Goal: Task Accomplishment & Management: Complete application form

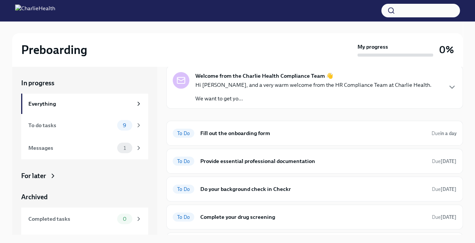
scroll to position [38, 0]
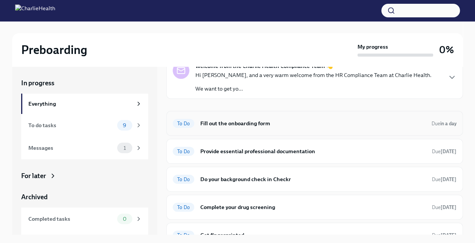
click at [193, 124] on span "To Do" at bounding box center [184, 124] width 22 height 6
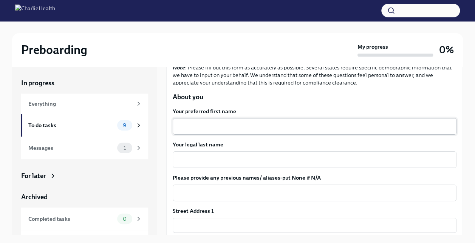
scroll to position [76, 0]
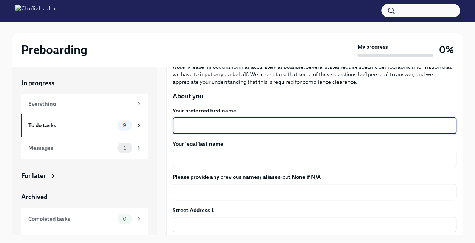
click at [253, 126] on textarea "Your preferred first name" at bounding box center [314, 125] width 275 height 9
type textarea "[PERSON_NAME]"
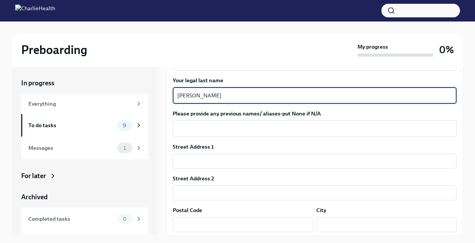
scroll to position [151, 0]
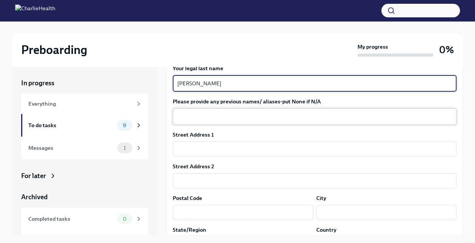
type textarea "[PERSON_NAME]"
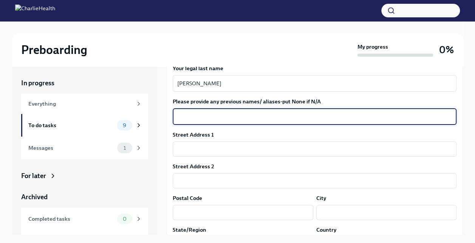
click at [247, 120] on textarea "Please provide any previous names/ aliases-put None if N/A" at bounding box center [314, 116] width 275 height 9
type textarea "N/A"
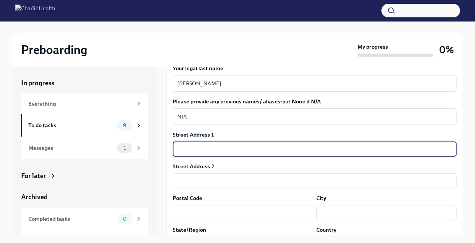
click at [223, 151] on input "text" at bounding box center [315, 149] width 284 height 15
type input "[STREET_ADDRESS]"
type input "78538"
type input "[GEOGRAPHIC_DATA]"
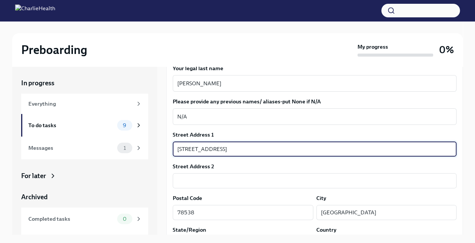
type input "US"
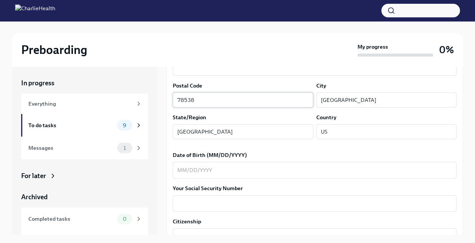
scroll to position [264, 0]
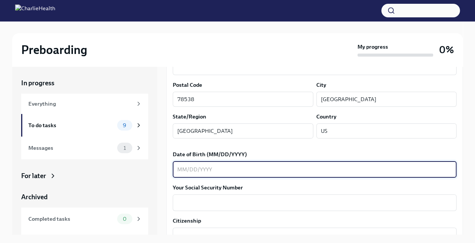
click at [204, 170] on textarea "Date of Birth (MM/DD/YYYY)" at bounding box center [314, 169] width 275 height 9
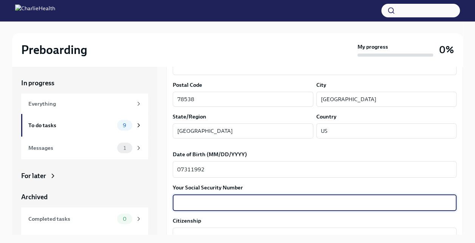
click at [204, 200] on textarea "Your Social Security Number" at bounding box center [314, 202] width 275 height 9
click at [215, 167] on textarea "07311992" at bounding box center [314, 169] width 275 height 9
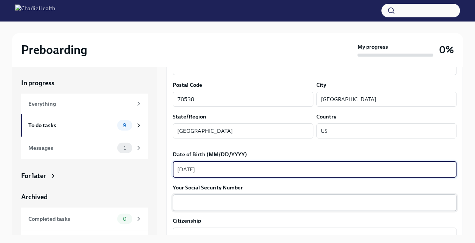
type textarea "[DATE]"
click at [202, 201] on textarea "Your Social Security Number" at bounding box center [314, 202] width 275 height 9
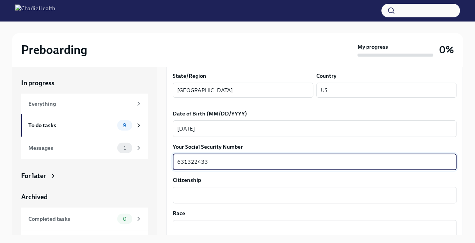
scroll to position [340, 0]
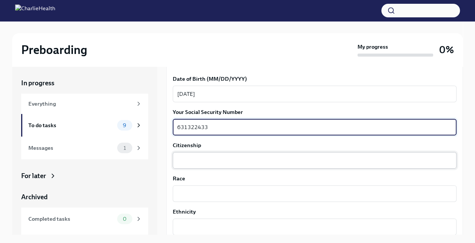
type textarea "631322433"
click at [232, 160] on textarea "Citizenship" at bounding box center [314, 160] width 275 height 9
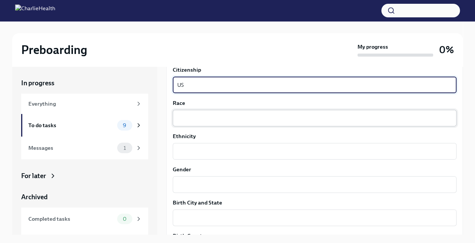
scroll to position [453, 0]
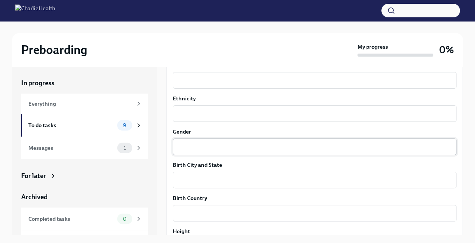
type textarea "US"
click at [215, 146] on textarea "Gender" at bounding box center [314, 146] width 275 height 9
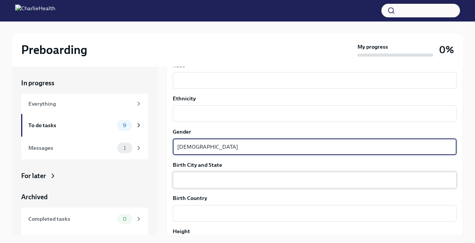
type textarea "[DEMOGRAPHIC_DATA]"
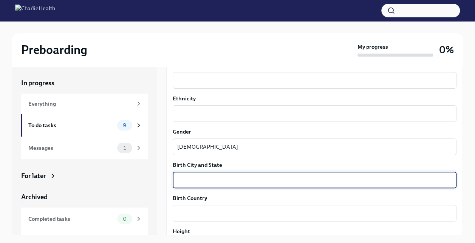
click at [210, 180] on textarea "Birth City and State" at bounding box center [314, 180] width 275 height 9
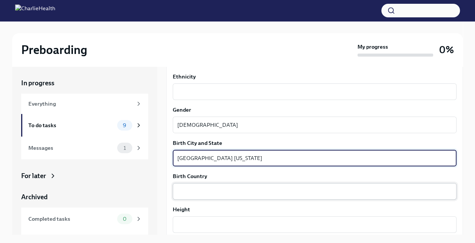
scroll to position [491, 0]
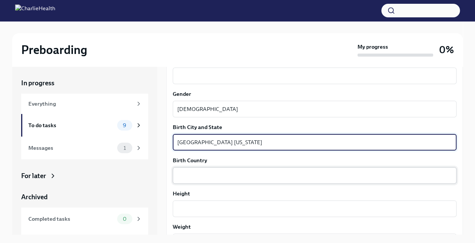
type textarea "[GEOGRAPHIC_DATA] [US_STATE]"
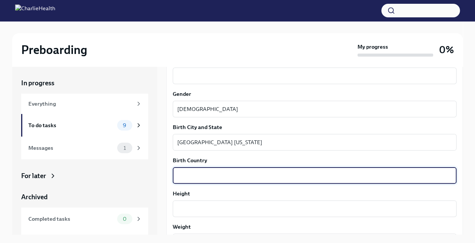
click at [211, 175] on textarea "Birth Country" at bounding box center [314, 175] width 275 height 9
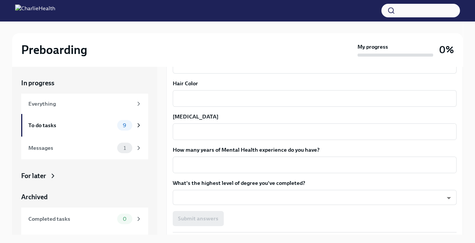
scroll to position [680, 0]
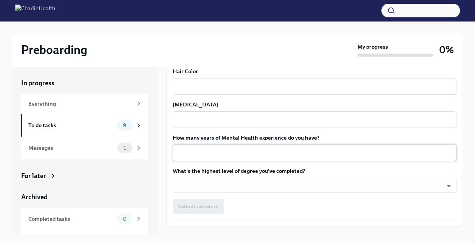
type textarea "[GEOGRAPHIC_DATA]"
click at [221, 155] on textarea "How many years of Mental Health experience do you have?" at bounding box center [314, 152] width 275 height 9
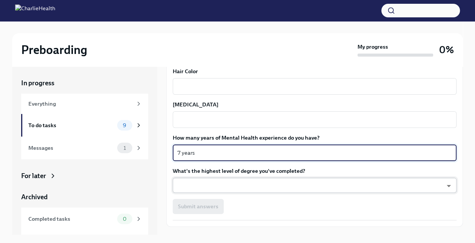
type textarea "7 years"
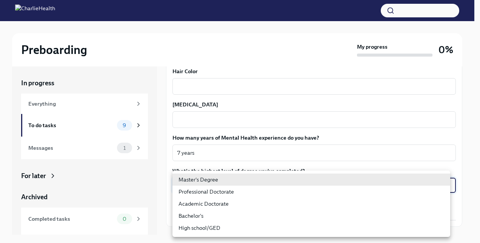
click at [229, 183] on body "Preboarding My progress 0% In progress Everything To do tasks 9 Messages 1 For …" at bounding box center [240, 128] width 480 height 256
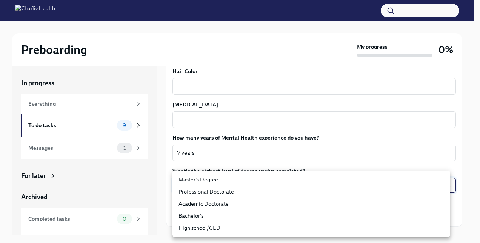
click at [228, 179] on li "Master's Degree" at bounding box center [312, 180] width 278 height 12
type input "2vBr-ghkD"
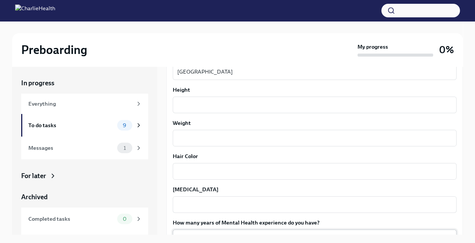
scroll to position [582, 0]
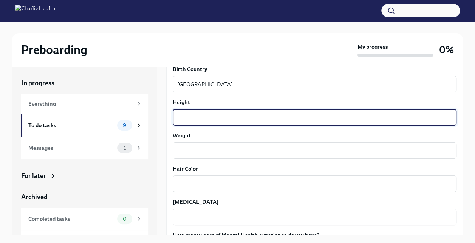
click at [220, 116] on textarea "Height" at bounding box center [314, 117] width 275 height 9
type textarea "6"
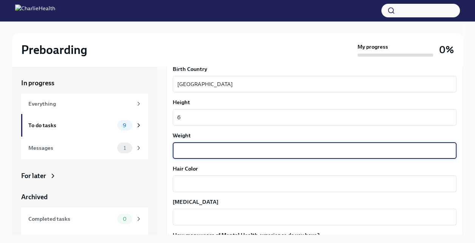
click at [215, 148] on textarea "Weight" at bounding box center [314, 150] width 275 height 9
type textarea "190"
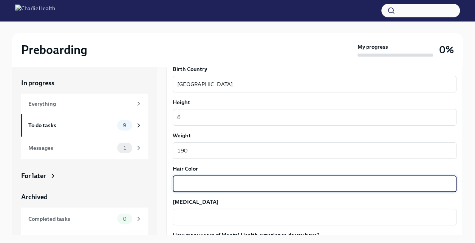
click at [210, 180] on textarea "Hair Color" at bounding box center [314, 183] width 275 height 9
type textarea "black"
click at [205, 212] on div "x ​" at bounding box center [315, 217] width 284 height 17
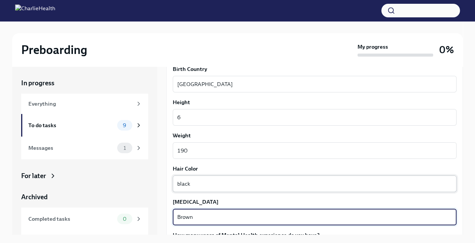
type textarea "Brown"
click at [181, 185] on textarea "black" at bounding box center [314, 183] width 275 height 9
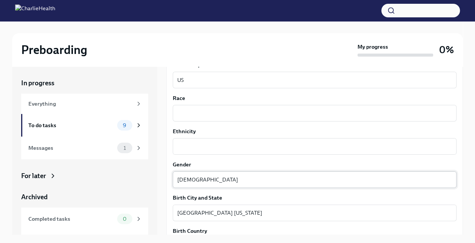
scroll to position [394, 0]
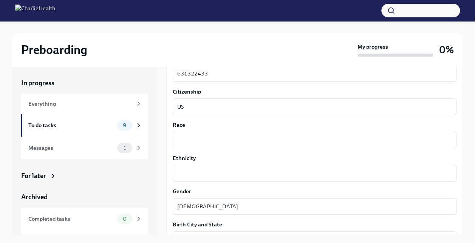
type textarea "Black"
click at [190, 140] on textarea "Race" at bounding box center [314, 140] width 275 height 9
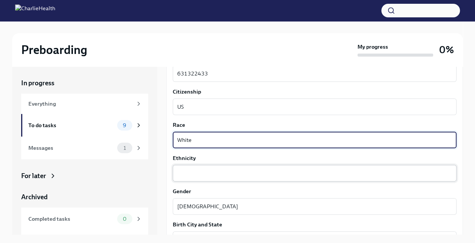
type textarea "White"
click at [187, 173] on textarea "Ethnicity" at bounding box center [314, 173] width 275 height 9
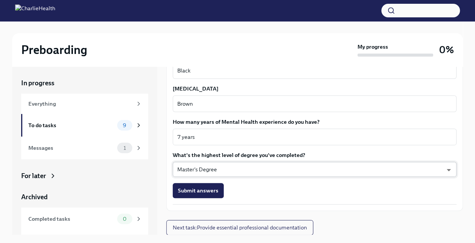
scroll to position [13, 0]
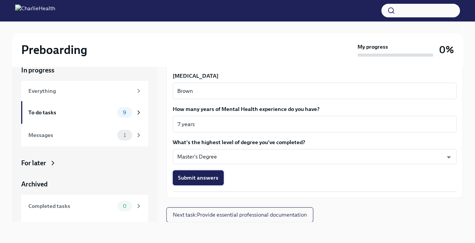
type textarea "[DEMOGRAPHIC_DATA]"
click at [204, 177] on span "Submit answers" at bounding box center [198, 178] width 40 height 8
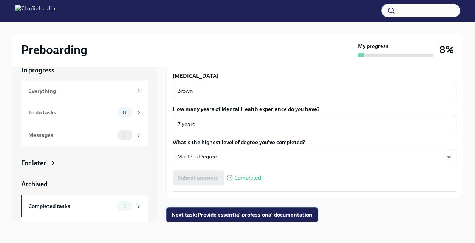
click at [229, 216] on span "Next task : Provide essential professional documentation" at bounding box center [241, 215] width 141 height 8
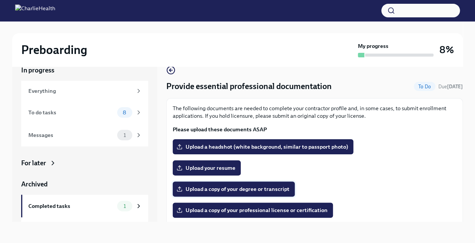
click at [280, 187] on span "Upload a copy of your degree or transcript" at bounding box center [233, 189] width 111 height 8
click at [0, 0] on input "Upload a copy of your degree or transcript" at bounding box center [0, 0] width 0 height 0
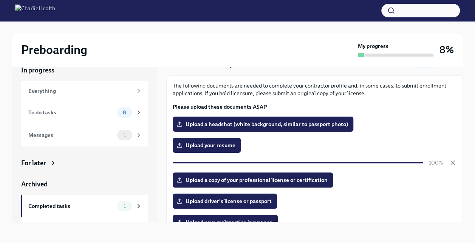
scroll to position [38, 0]
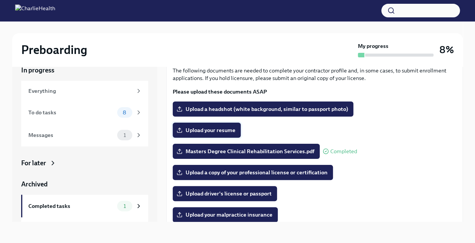
click at [216, 130] on span "Upload your resume" at bounding box center [206, 131] width 57 height 8
click at [0, 0] on input "Upload your resume" at bounding box center [0, 0] width 0 height 0
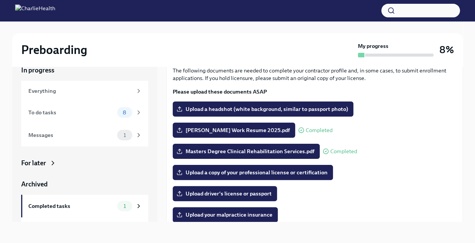
scroll to position [132, 0]
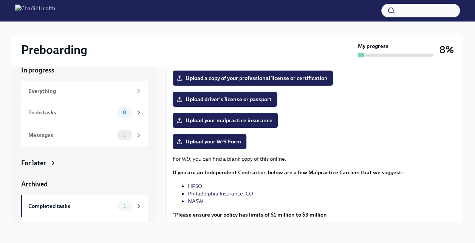
click at [242, 98] on span "Upload driver's license or passport" at bounding box center [225, 100] width 94 height 8
click at [0, 0] on input "Upload driver's license or passport" at bounding box center [0, 0] width 0 height 0
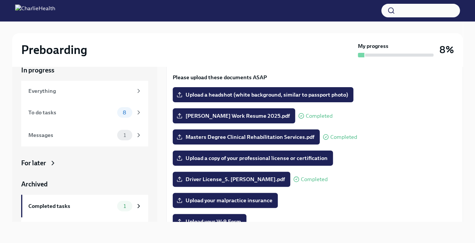
scroll to position [14, 0]
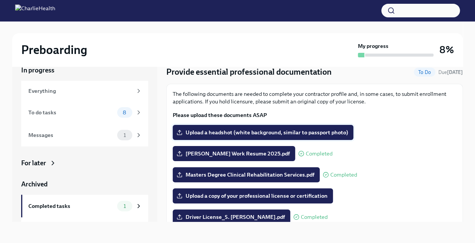
click at [305, 131] on span "Upload a headshot (white background, similar to passport photo)" at bounding box center [263, 133] width 170 height 8
click at [0, 0] on input "Upload a headshot (white background, similar to passport photo)" at bounding box center [0, 0] width 0 height 0
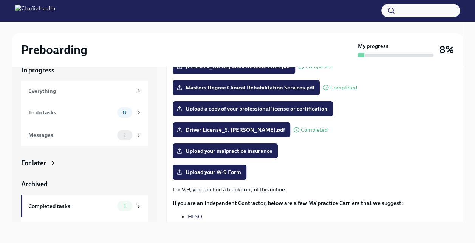
scroll to position [90, 0]
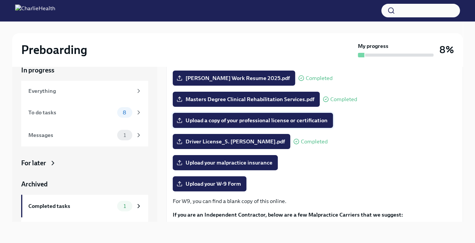
click at [273, 118] on span "Upload a copy of your professional license or certification" at bounding box center [253, 121] width 150 height 8
click at [0, 0] on input "Upload a copy of your professional license or certification" at bounding box center [0, 0] width 0 height 0
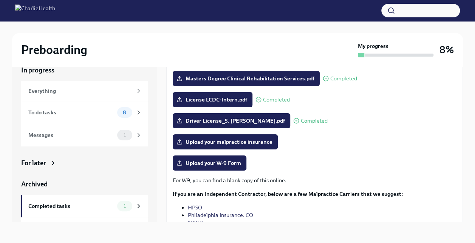
scroll to position [128, 0]
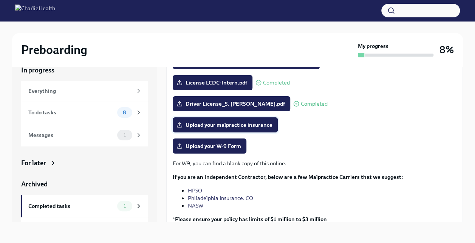
click at [255, 122] on span "Upload your malpractice insurance" at bounding box center [225, 125] width 94 height 8
click at [0, 0] on input "Upload your malpractice insurance" at bounding box center [0, 0] width 0 height 0
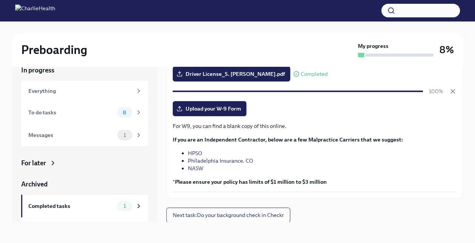
scroll to position [158, 0]
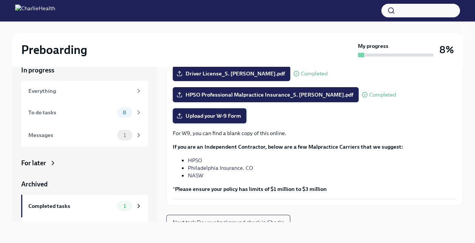
click at [231, 120] on label "Upload your W-9 Form" at bounding box center [210, 115] width 74 height 15
click at [0, 0] on input "Upload your W-9 Form" at bounding box center [0, 0] width 0 height 0
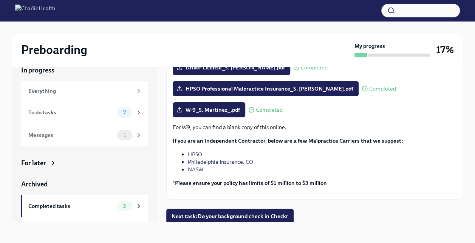
scroll to position [165, 0]
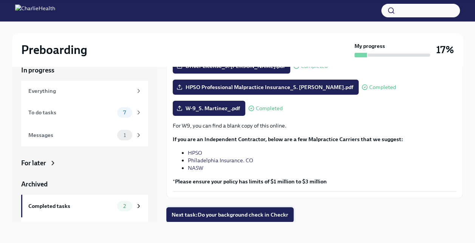
click at [227, 215] on span "Next task : Do your background check in Checkr" at bounding box center [229, 215] width 117 height 8
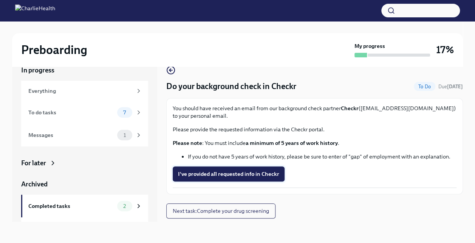
click at [233, 175] on span "I've provided all requested info in Checkr" at bounding box center [228, 174] width 101 height 8
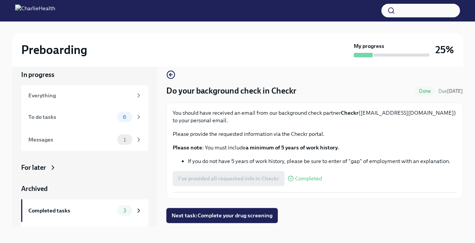
scroll to position [13, 0]
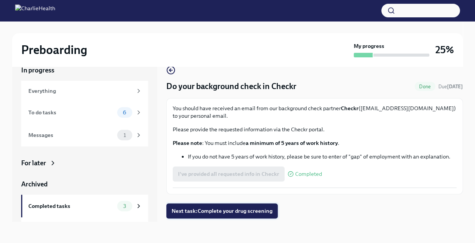
click at [218, 210] on span "Next task : Complete your drug screening" at bounding box center [221, 211] width 101 height 8
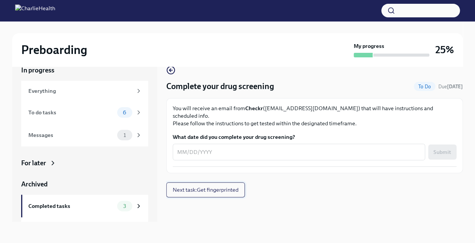
click at [220, 186] on span "Next task : Get fingerprinted" at bounding box center [206, 190] width 66 height 8
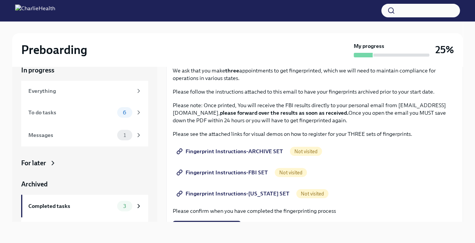
scroll to position [76, 0]
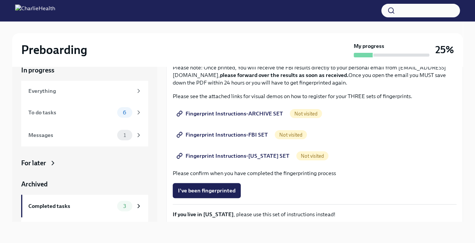
click at [256, 110] on span "Fingerprint Instructions-ARCHIVE SET" at bounding box center [230, 114] width 105 height 8
